Goal: Task Accomplishment & Management: Use online tool/utility

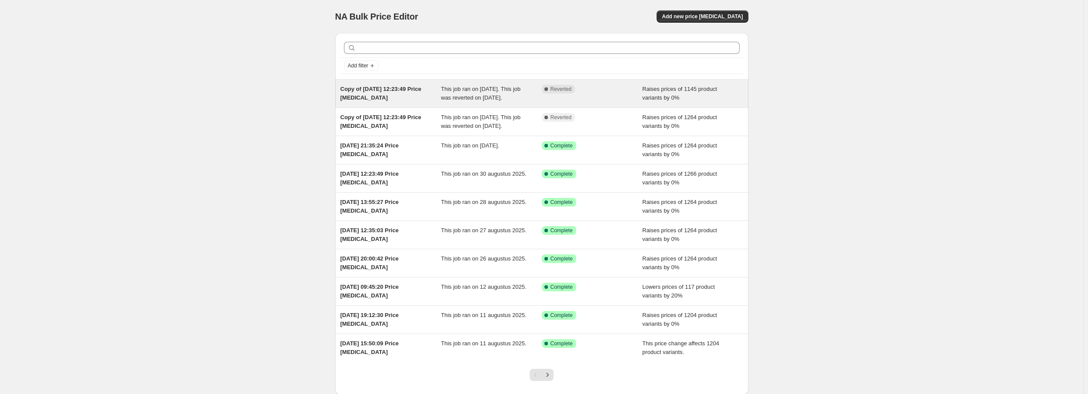
click at [381, 91] on span "Copy of [DATE] 12:23:49 Price [MEDICAL_DATA]" at bounding box center [380, 93] width 81 height 15
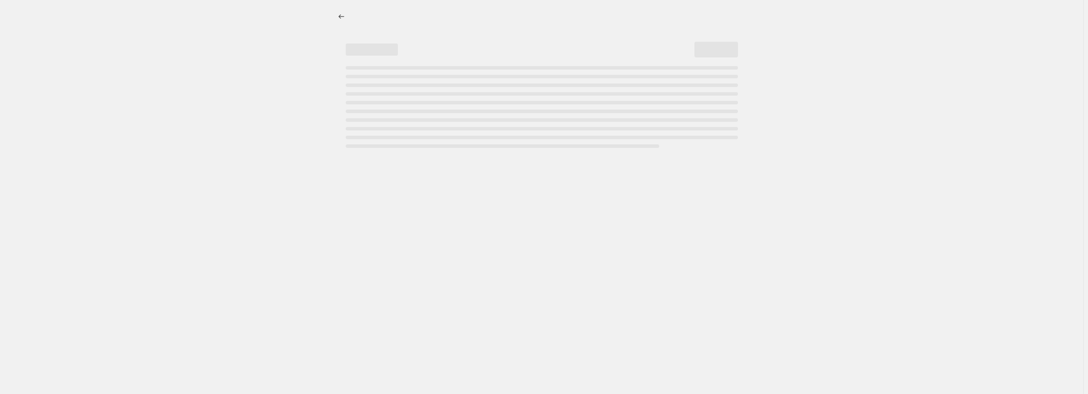
select select "percentage"
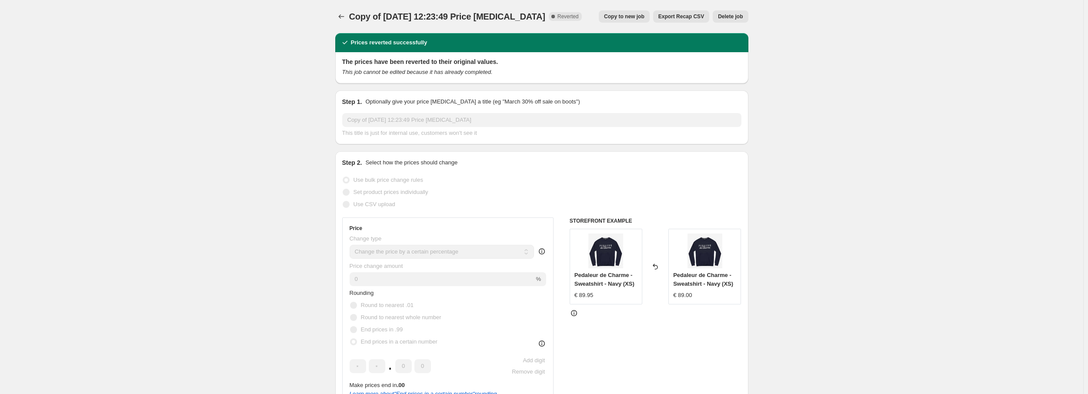
click at [631, 20] on button "Copy to new job" at bounding box center [624, 16] width 51 height 12
select select "percentage"
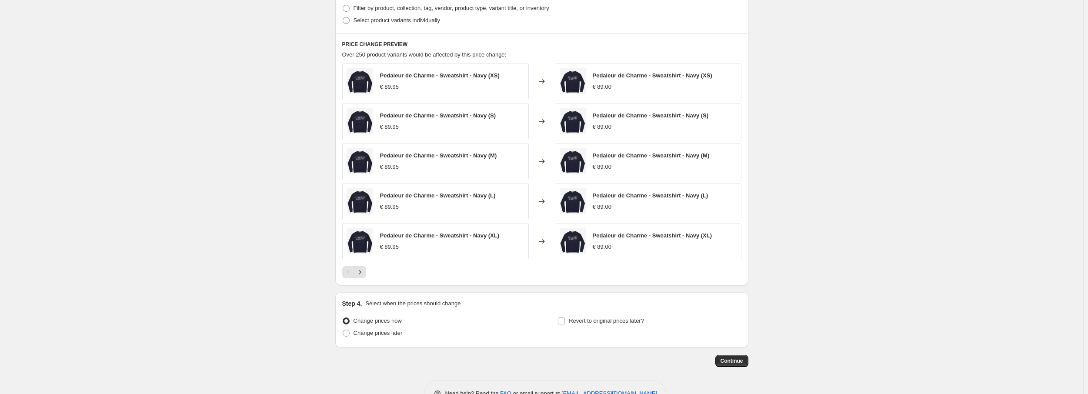
scroll to position [704, 0]
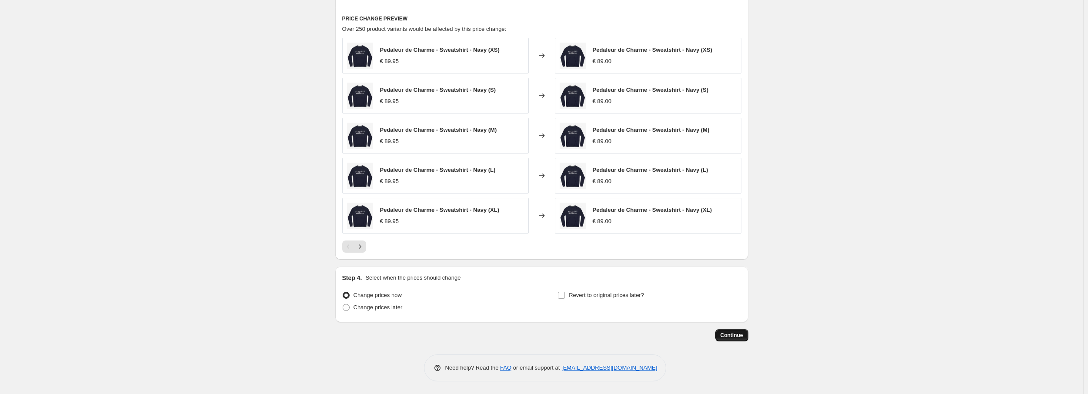
click at [731, 336] on span "Continue" at bounding box center [732, 335] width 23 height 7
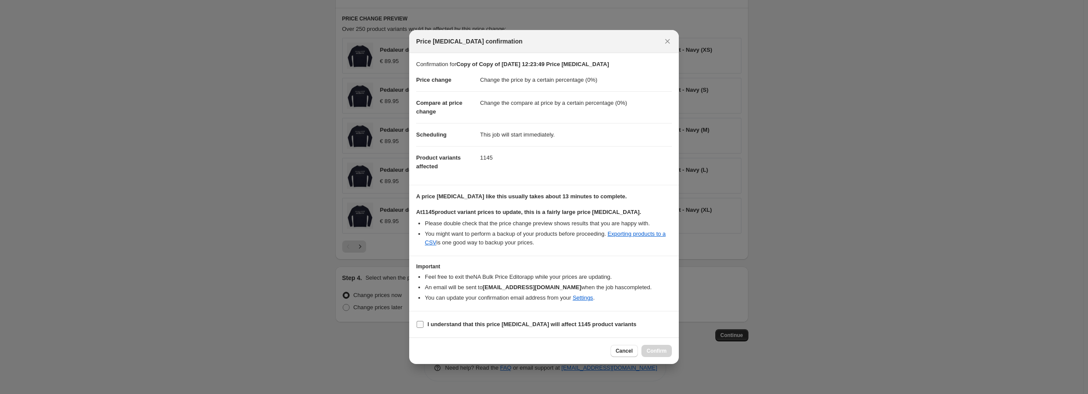
click at [475, 327] on b "I understand that this price [MEDICAL_DATA] will affect 1145 product variants" at bounding box center [531, 324] width 209 height 7
click at [424, 327] on input "I understand that this price [MEDICAL_DATA] will affect 1145 product variants" at bounding box center [420, 324] width 7 height 7
checkbox input "true"
click at [657, 349] on span "Confirm" at bounding box center [657, 350] width 20 height 7
